Goal: Task Accomplishment & Management: Manage account settings

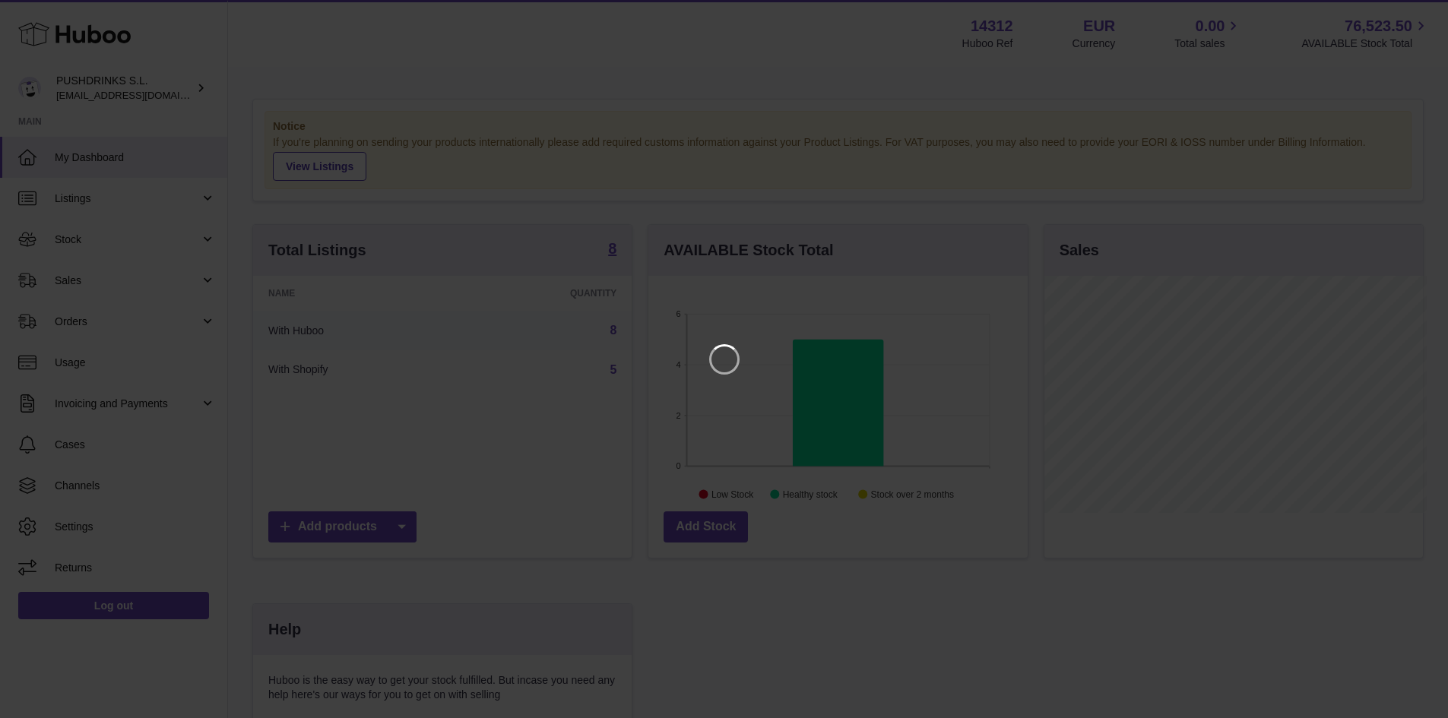
scroll to position [237, 383]
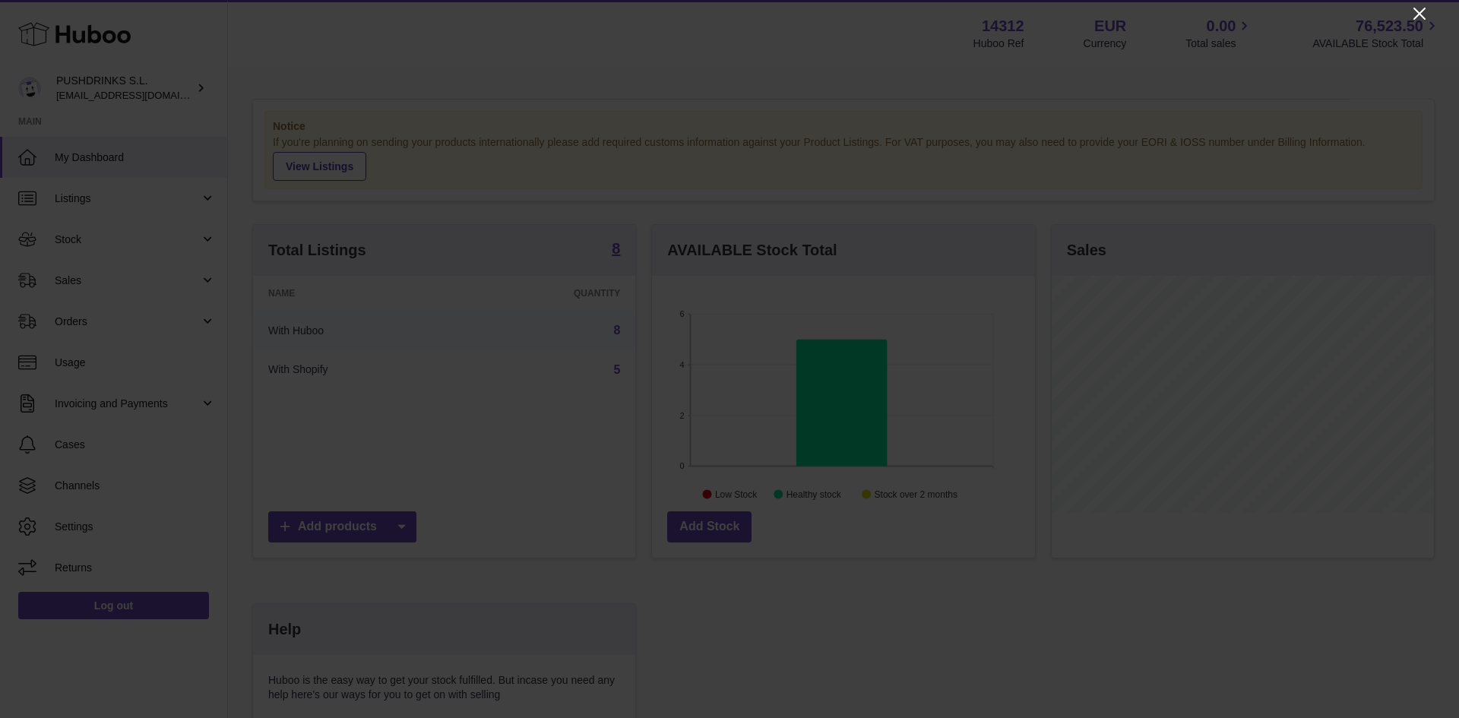
click at [1423, 11] on icon "Close" at bounding box center [1420, 14] width 12 height 12
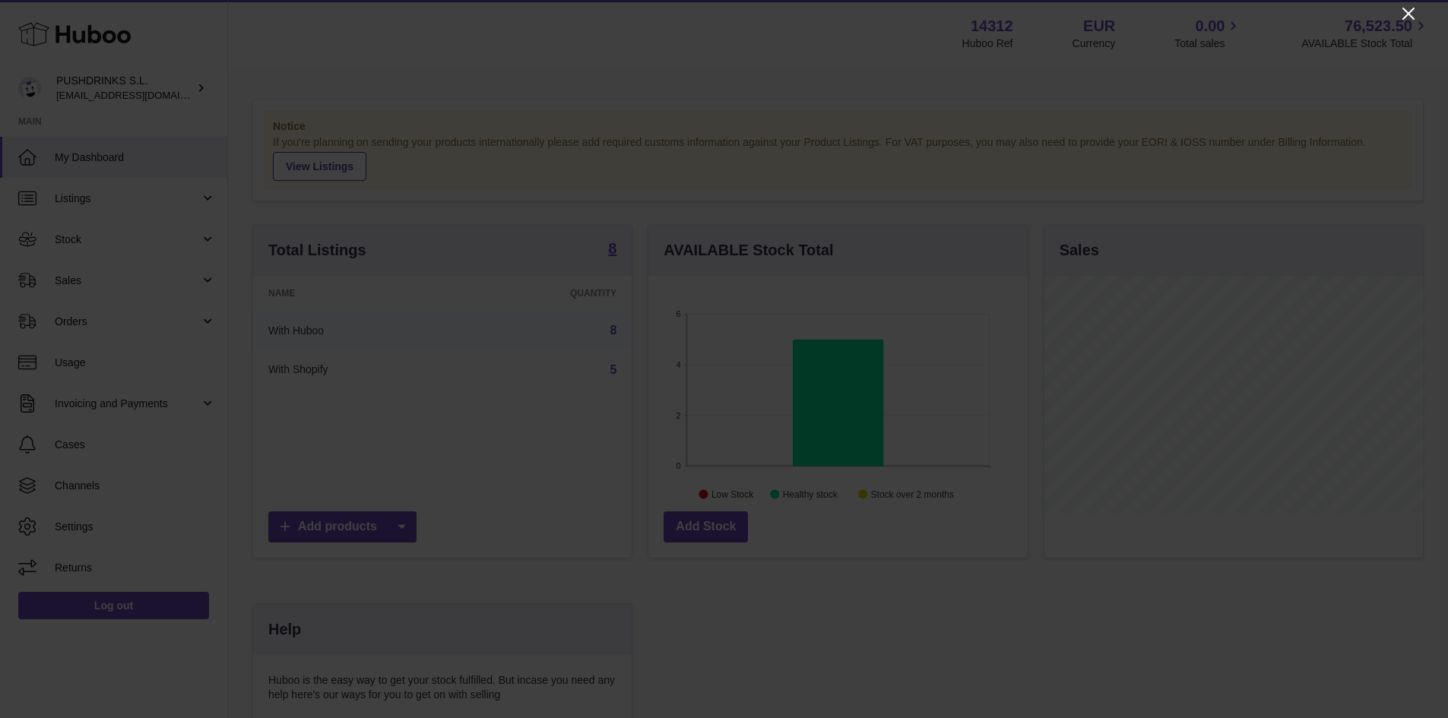
scroll to position [759868, 759727]
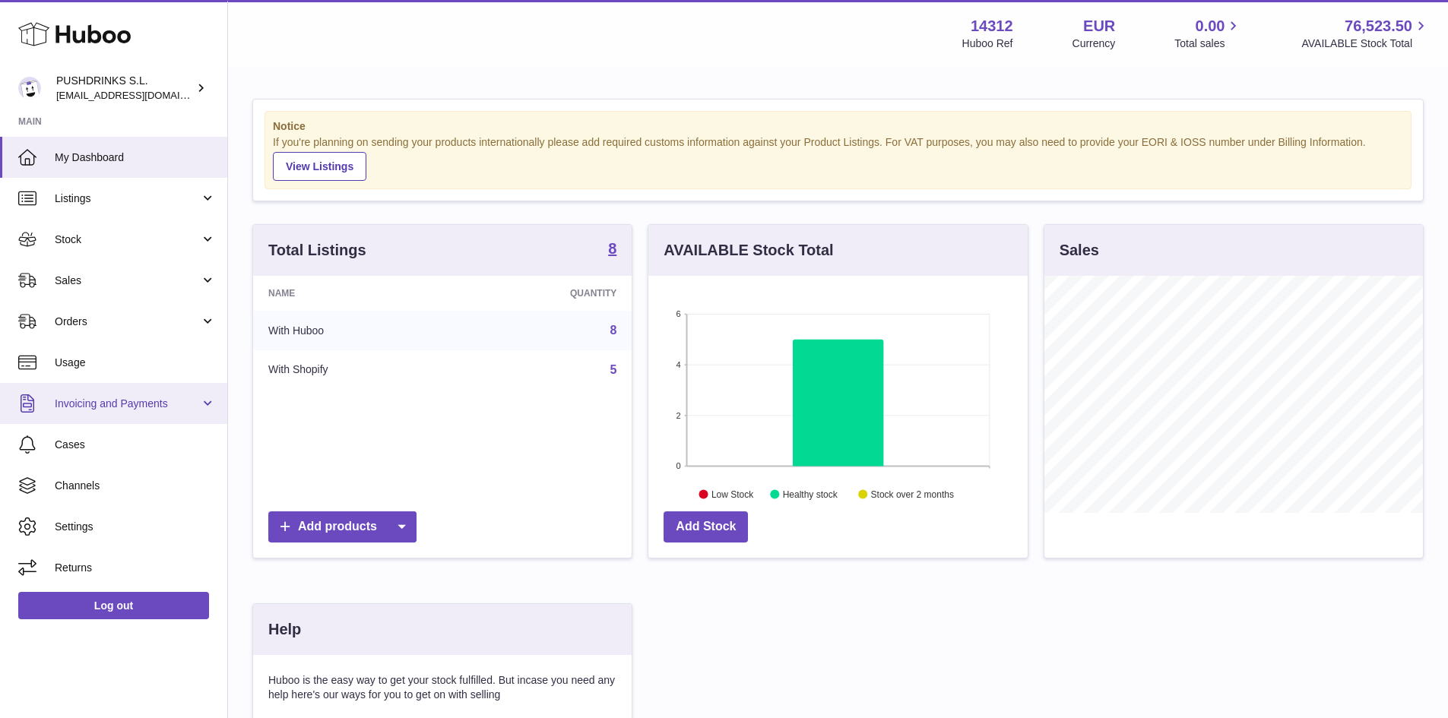
click at [170, 397] on span "Invoicing and Payments" at bounding box center [127, 404] width 145 height 14
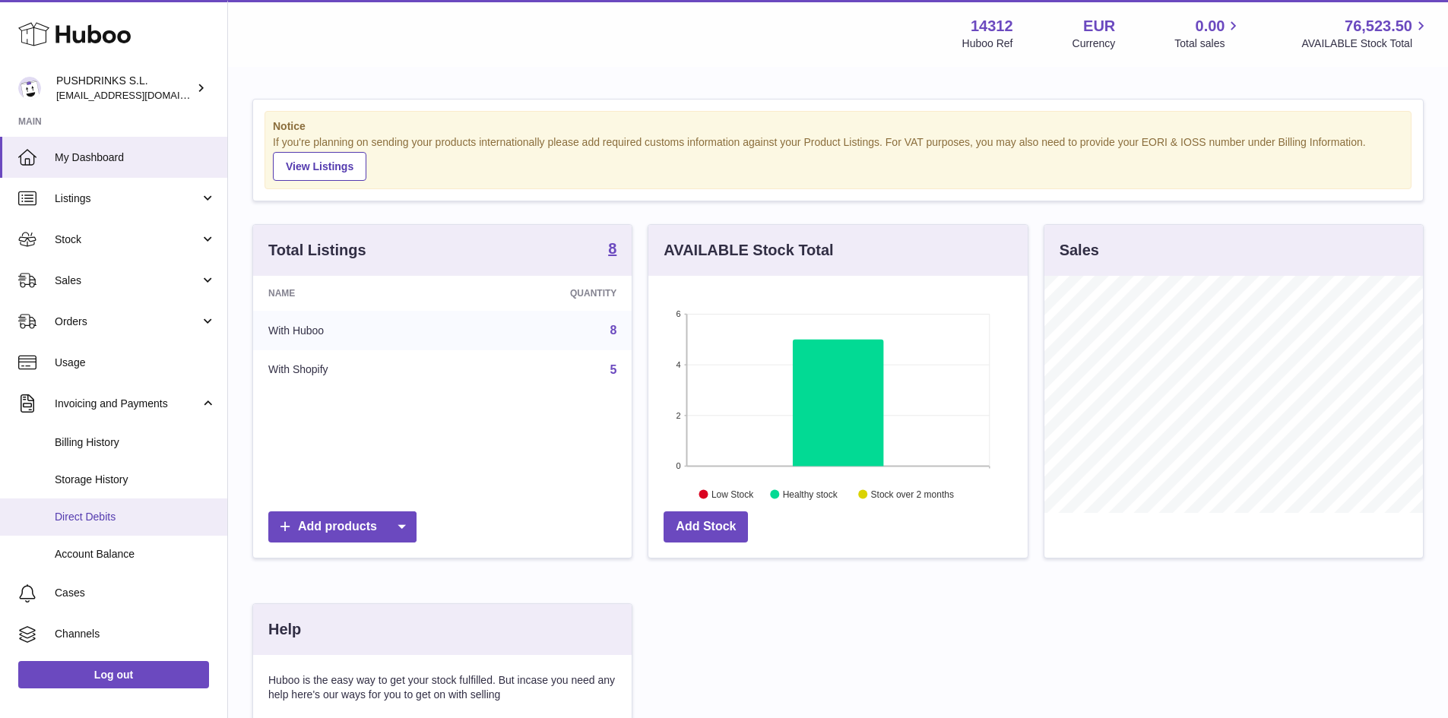
click at [119, 506] on link "Direct Debits" at bounding box center [113, 517] width 227 height 37
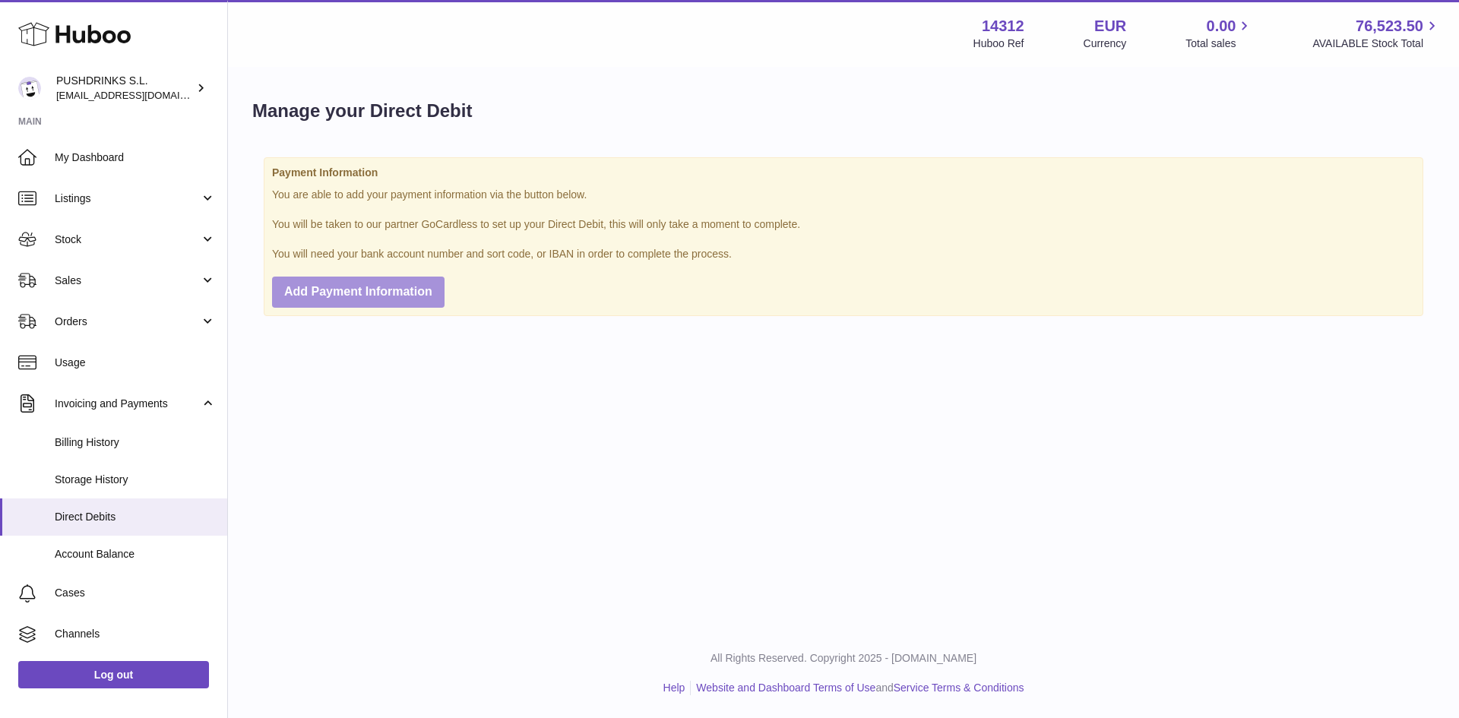
click at [369, 293] on span "Add Payment Information" at bounding box center [358, 291] width 148 height 13
